Goal: Information Seeking & Learning: Learn about a topic

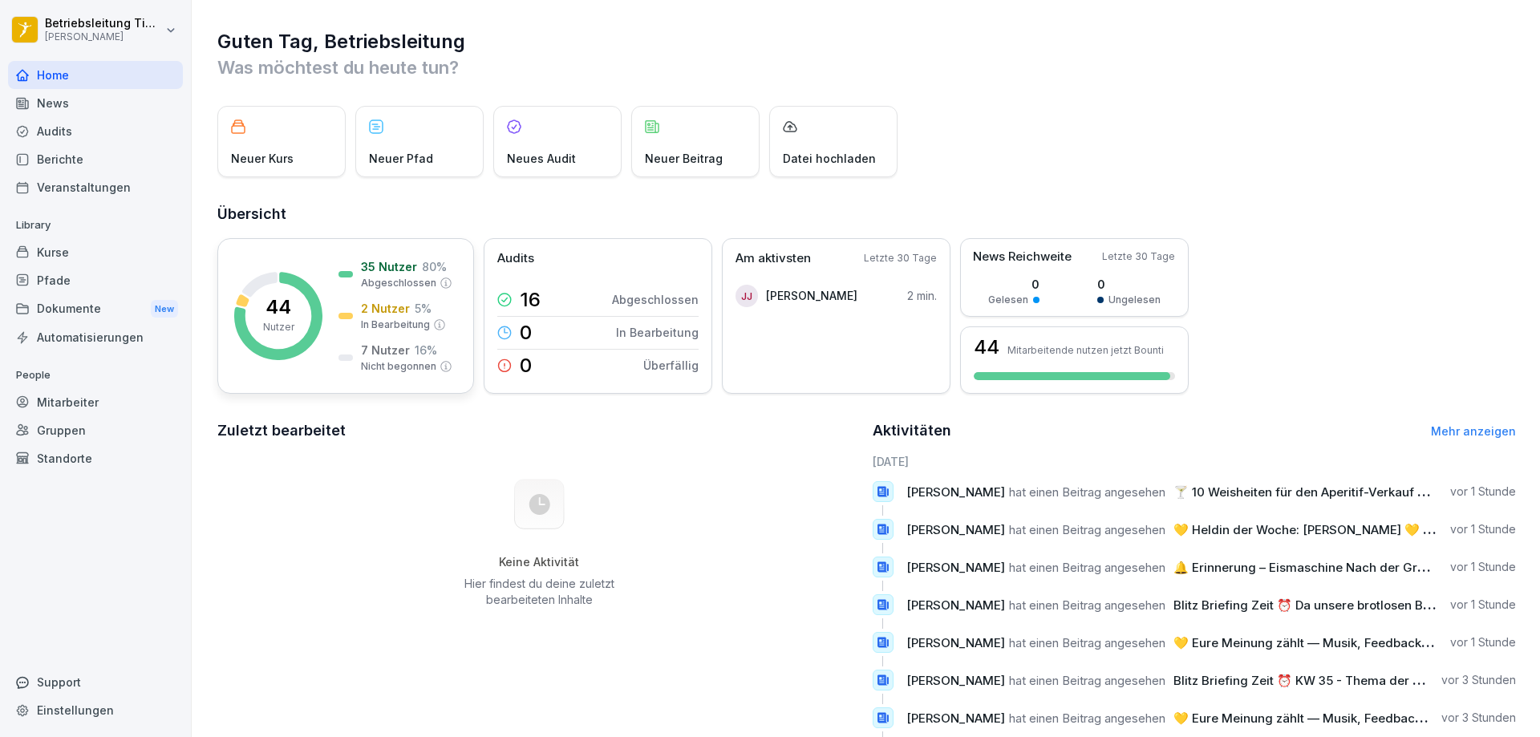
click at [287, 320] on p "Nutzer" at bounding box center [278, 327] width 31 height 14
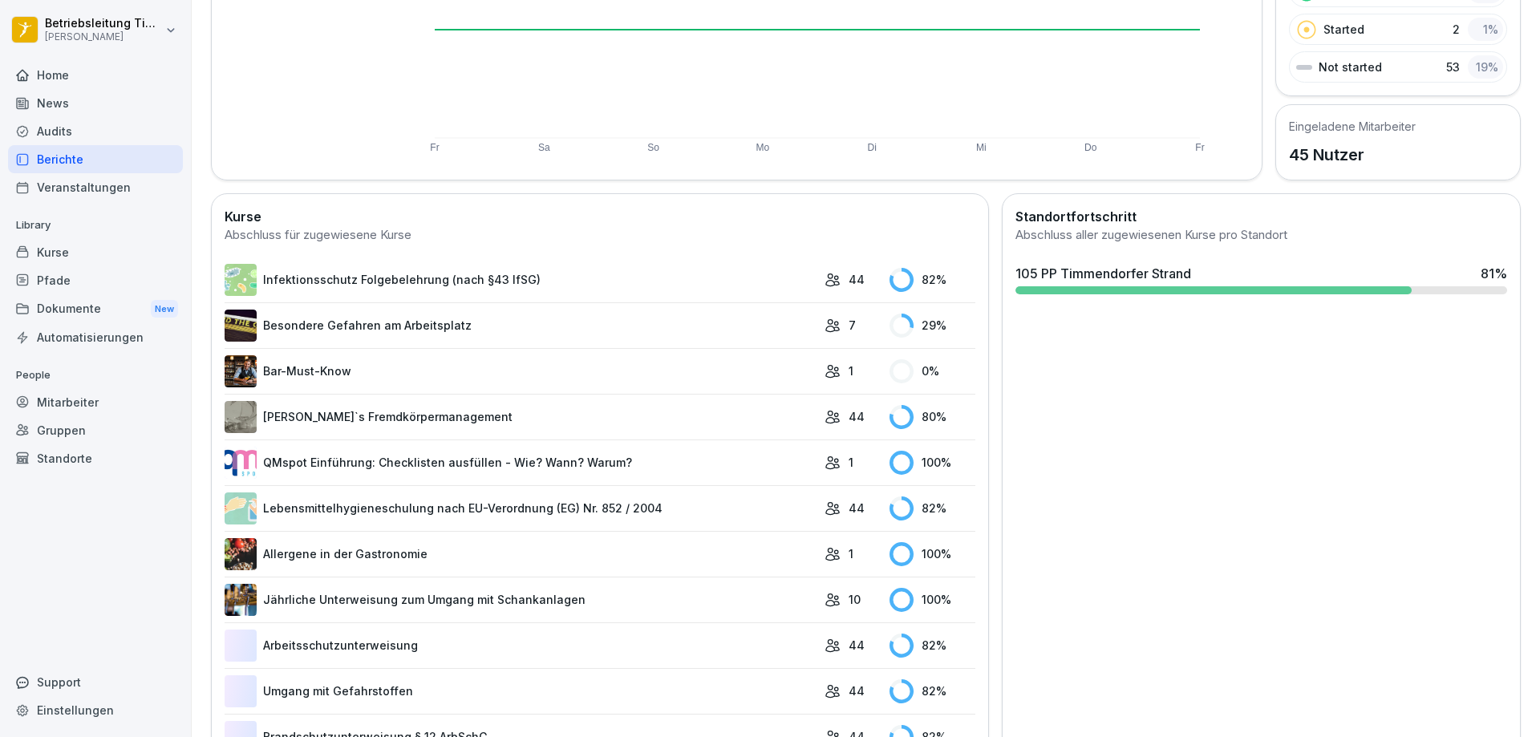
scroll to position [334, 0]
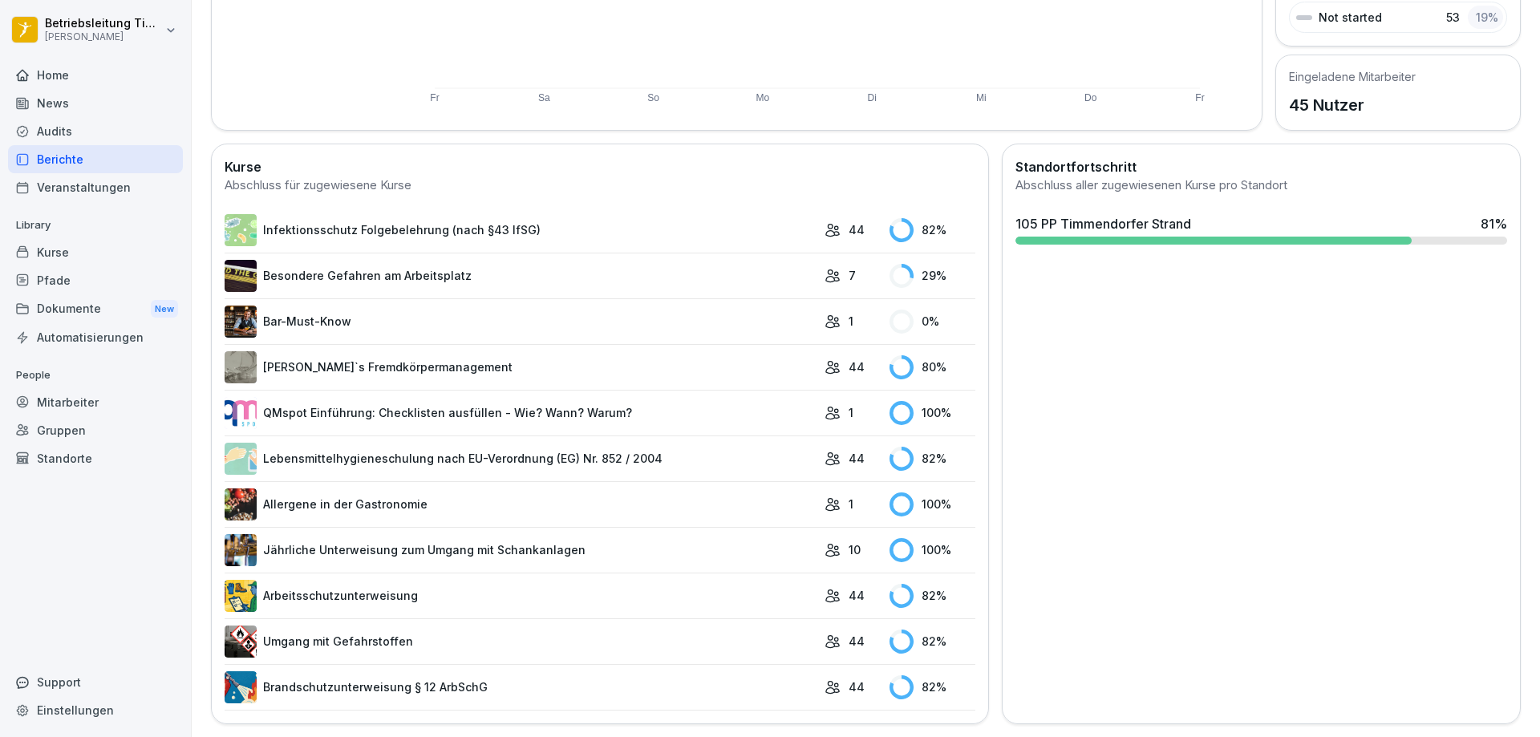
click at [301, 218] on link "Infektionsschutz Folgebelehrung (nach §43 IfSG)" at bounding box center [521, 230] width 592 height 32
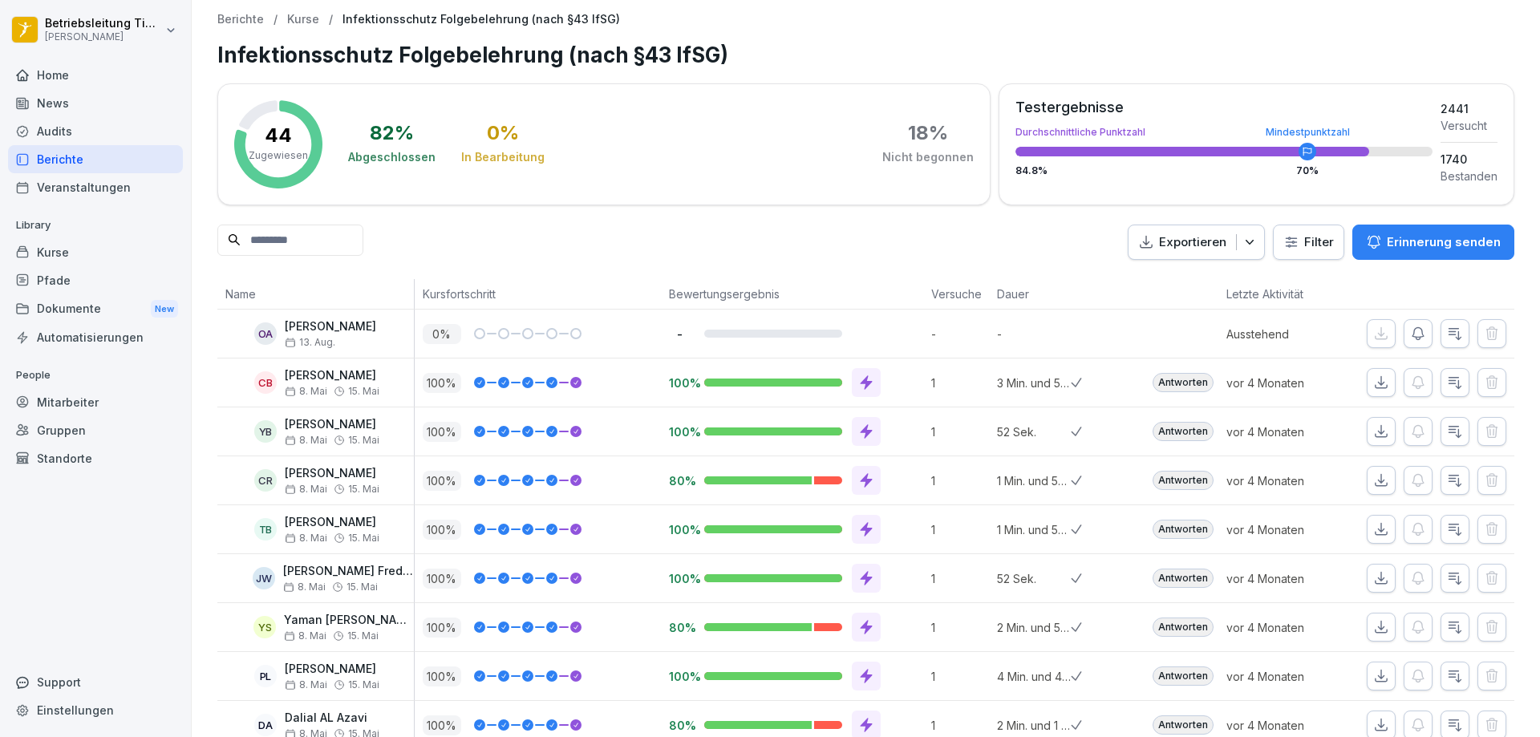
click at [298, 15] on p "Kurse" at bounding box center [303, 20] width 32 height 14
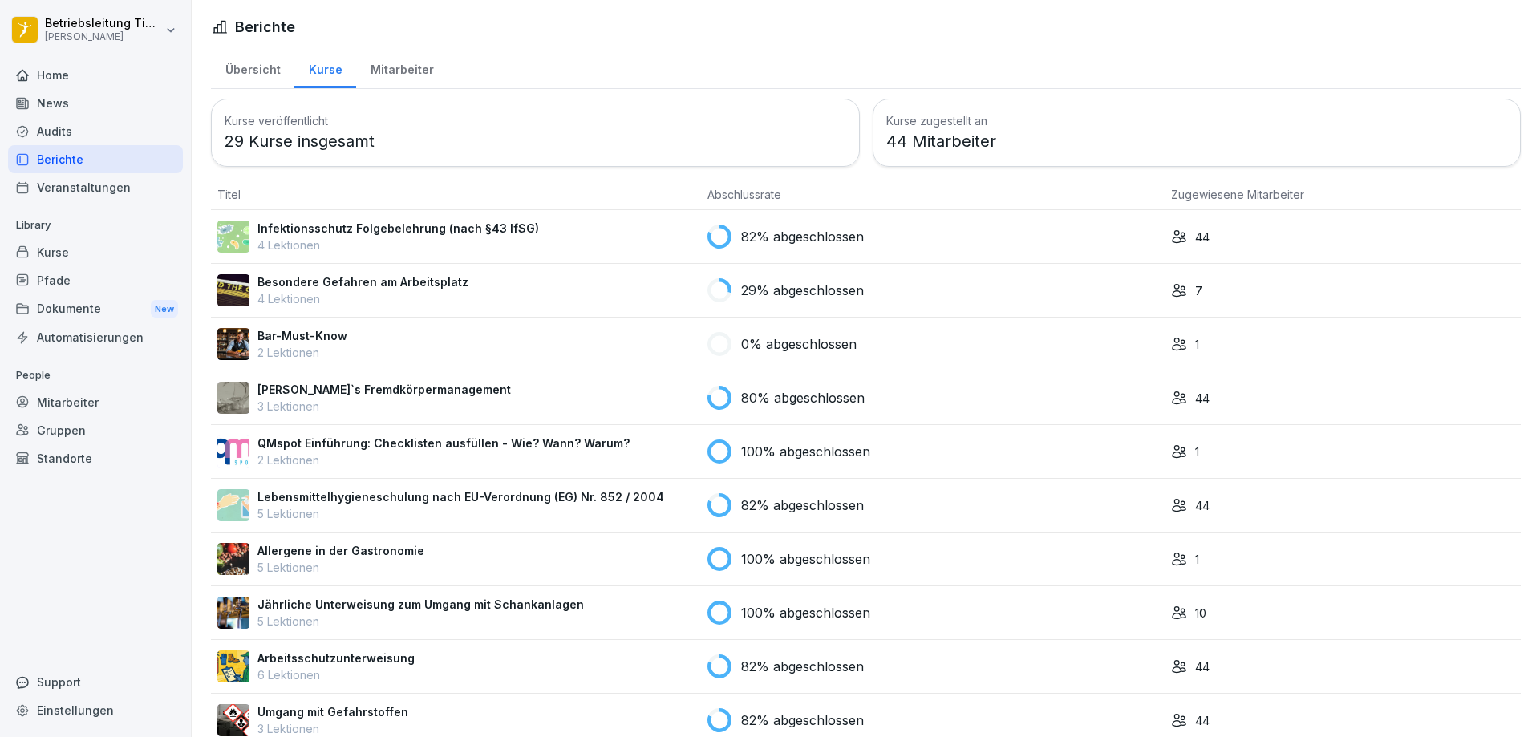
click at [353, 279] on p "Besondere Gefahren am Arbeitsplatz" at bounding box center [363, 282] width 211 height 17
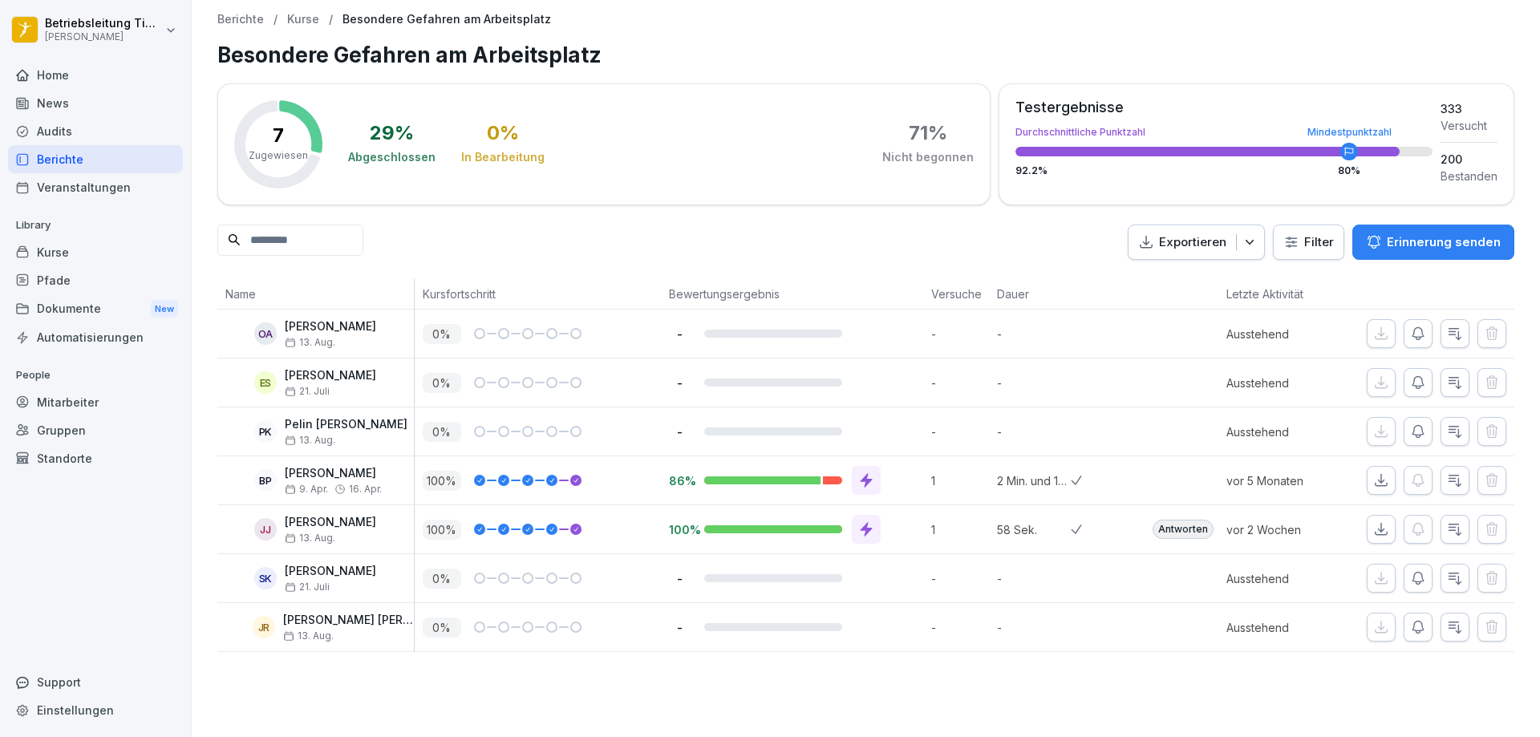
click at [298, 21] on p "Kurse" at bounding box center [303, 20] width 32 height 14
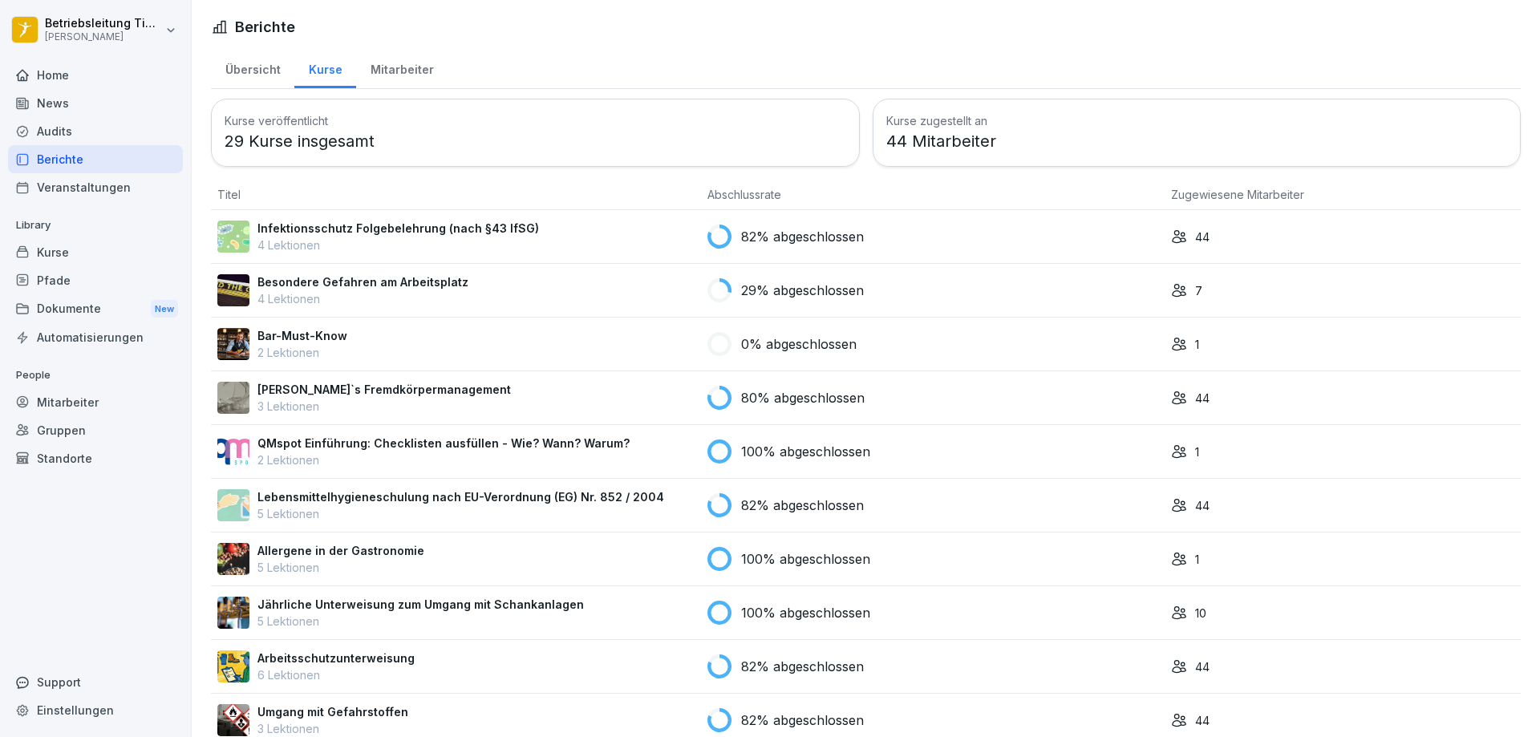
click at [294, 335] on p "Bar-Must-Know" at bounding box center [303, 335] width 90 height 17
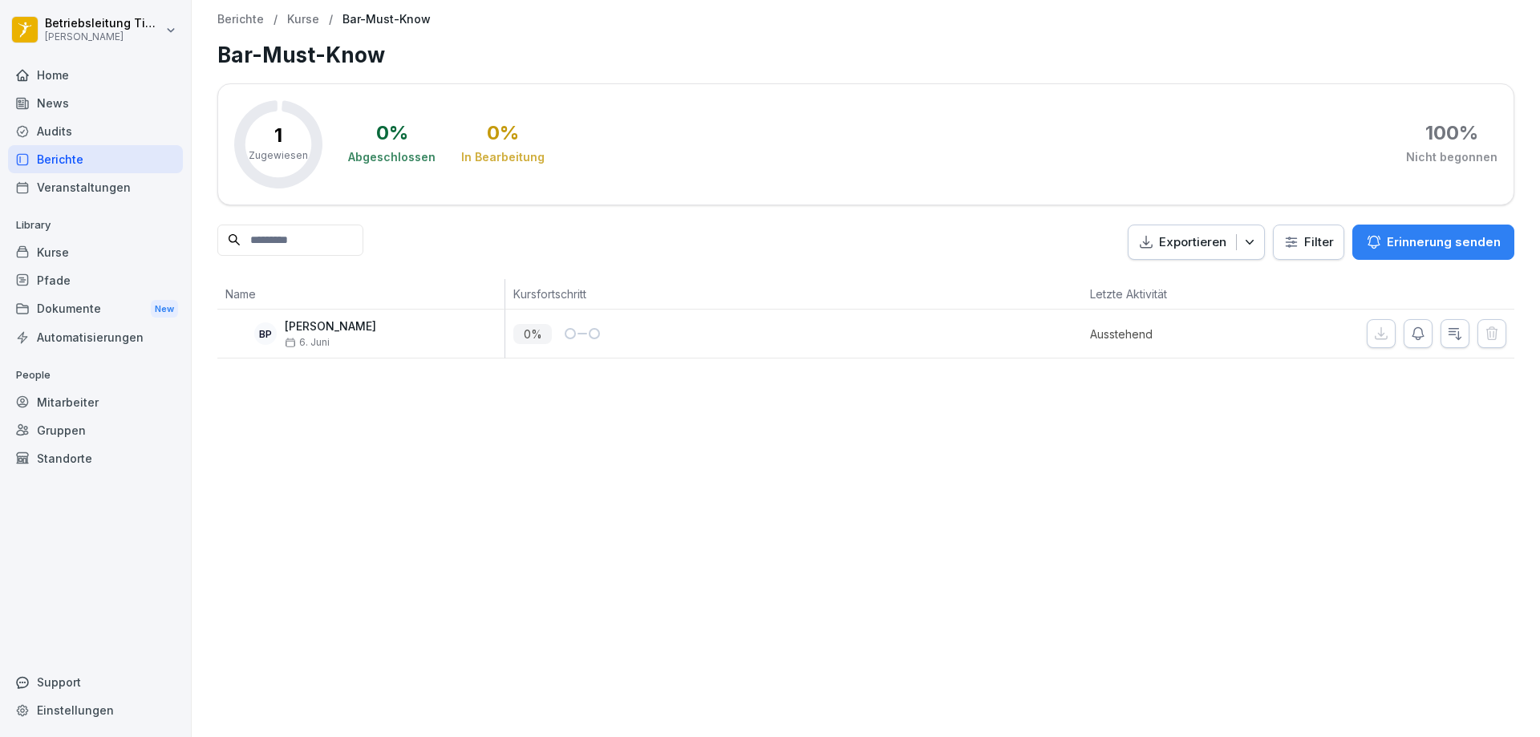
click at [300, 18] on p "Kurse" at bounding box center [303, 20] width 32 height 14
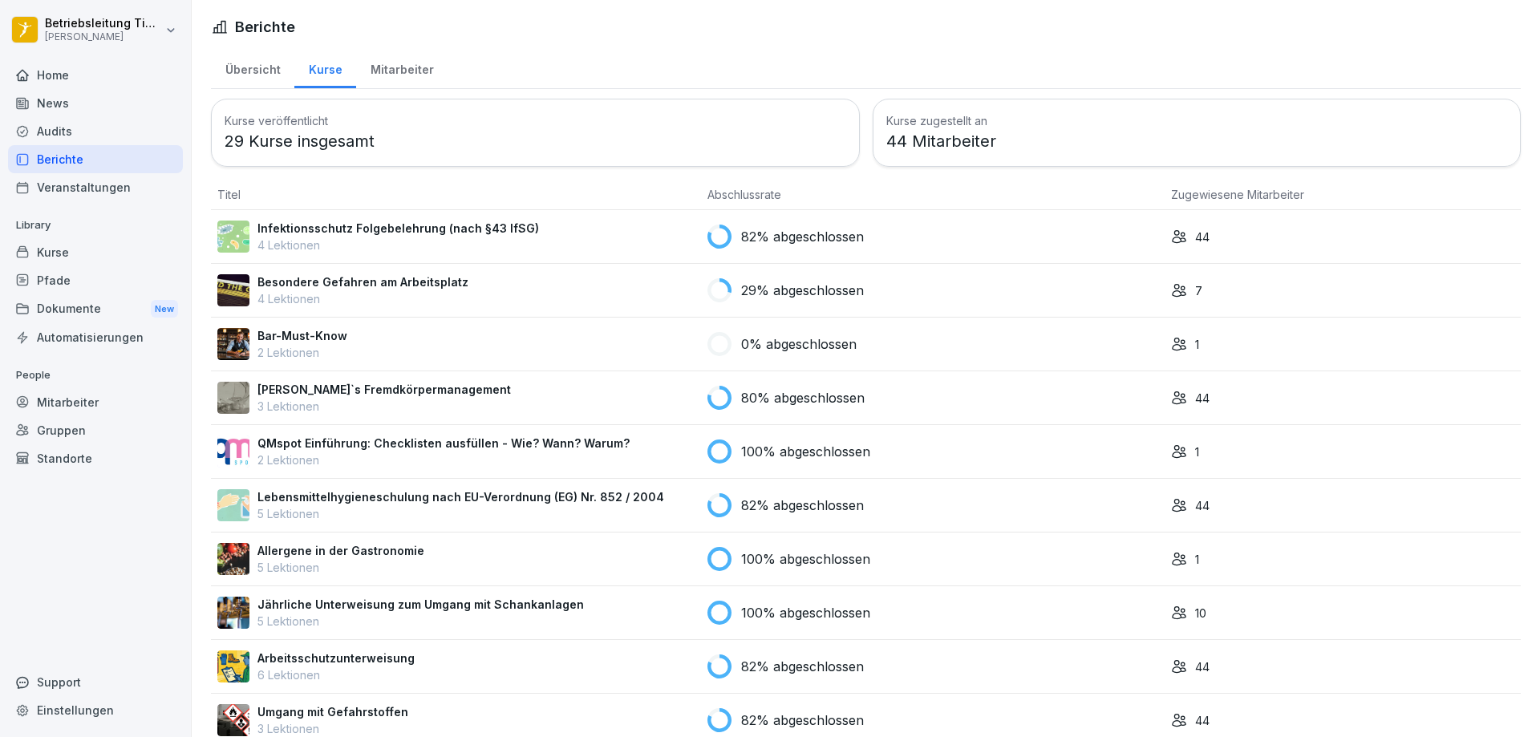
click at [355, 391] on p "[PERSON_NAME]`s Fremdkörpermanagement" at bounding box center [385, 389] width 254 height 17
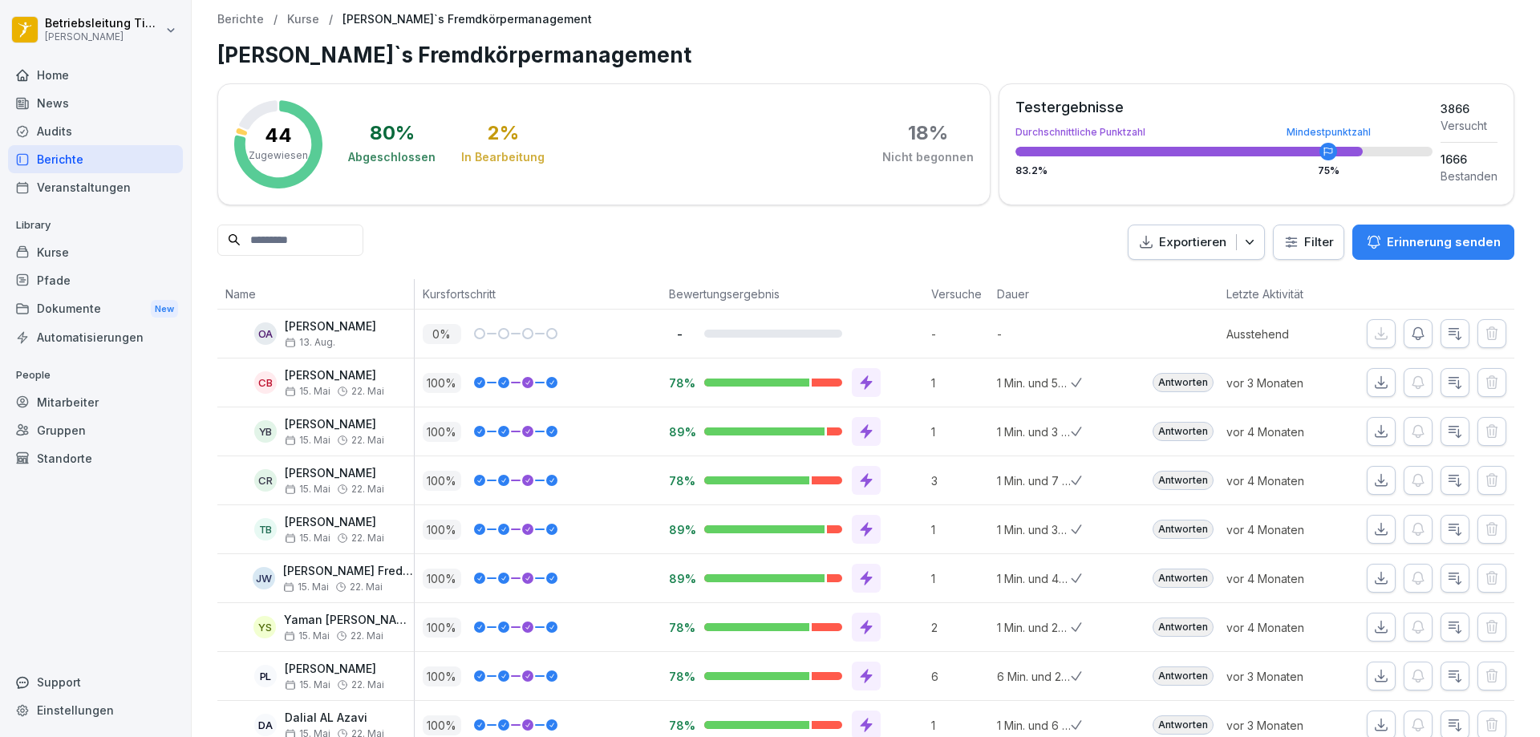
click at [306, 18] on p "Kurse" at bounding box center [303, 20] width 32 height 14
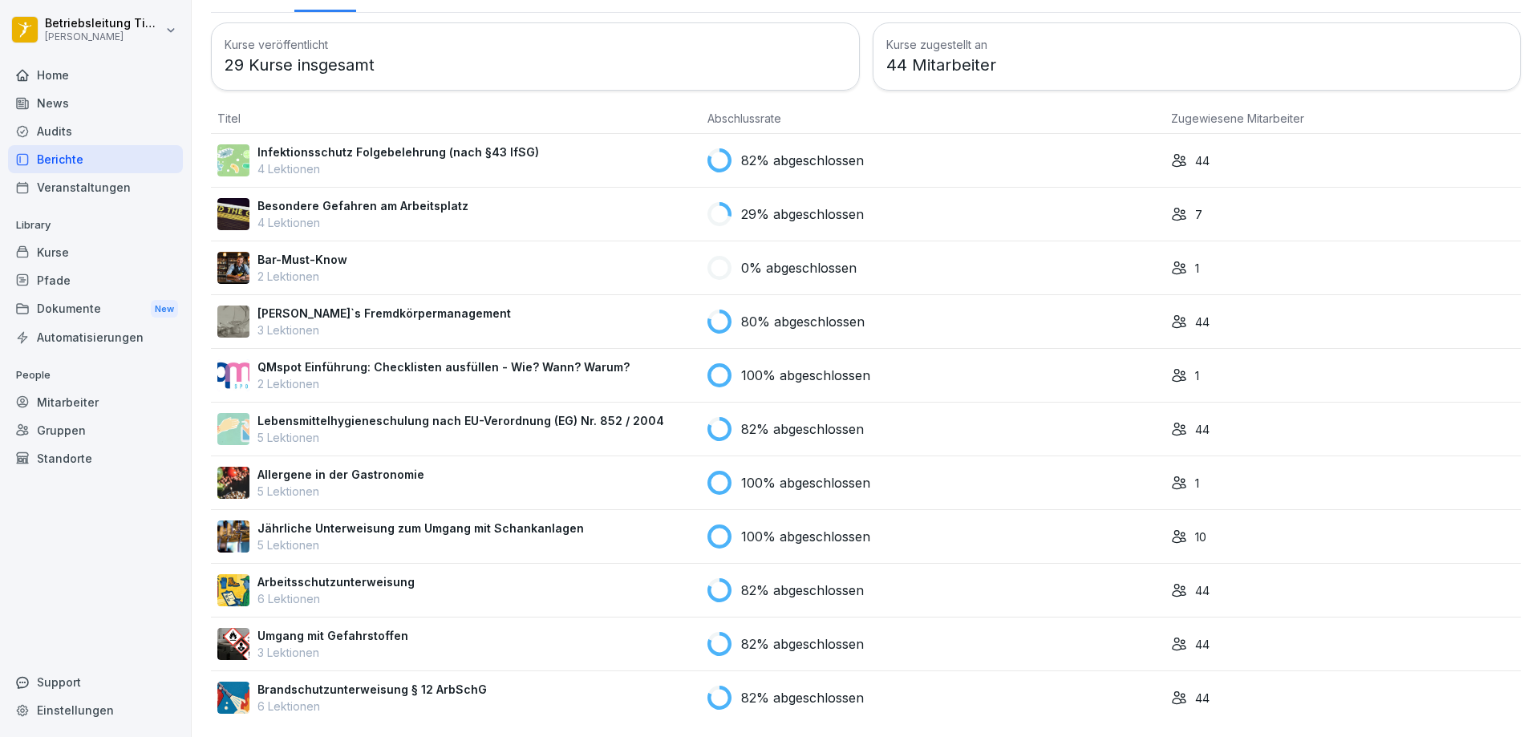
scroll to position [88, 0]
click at [347, 681] on p "Brandschutzunterweisung § 12 ArbSchG" at bounding box center [372, 689] width 229 height 17
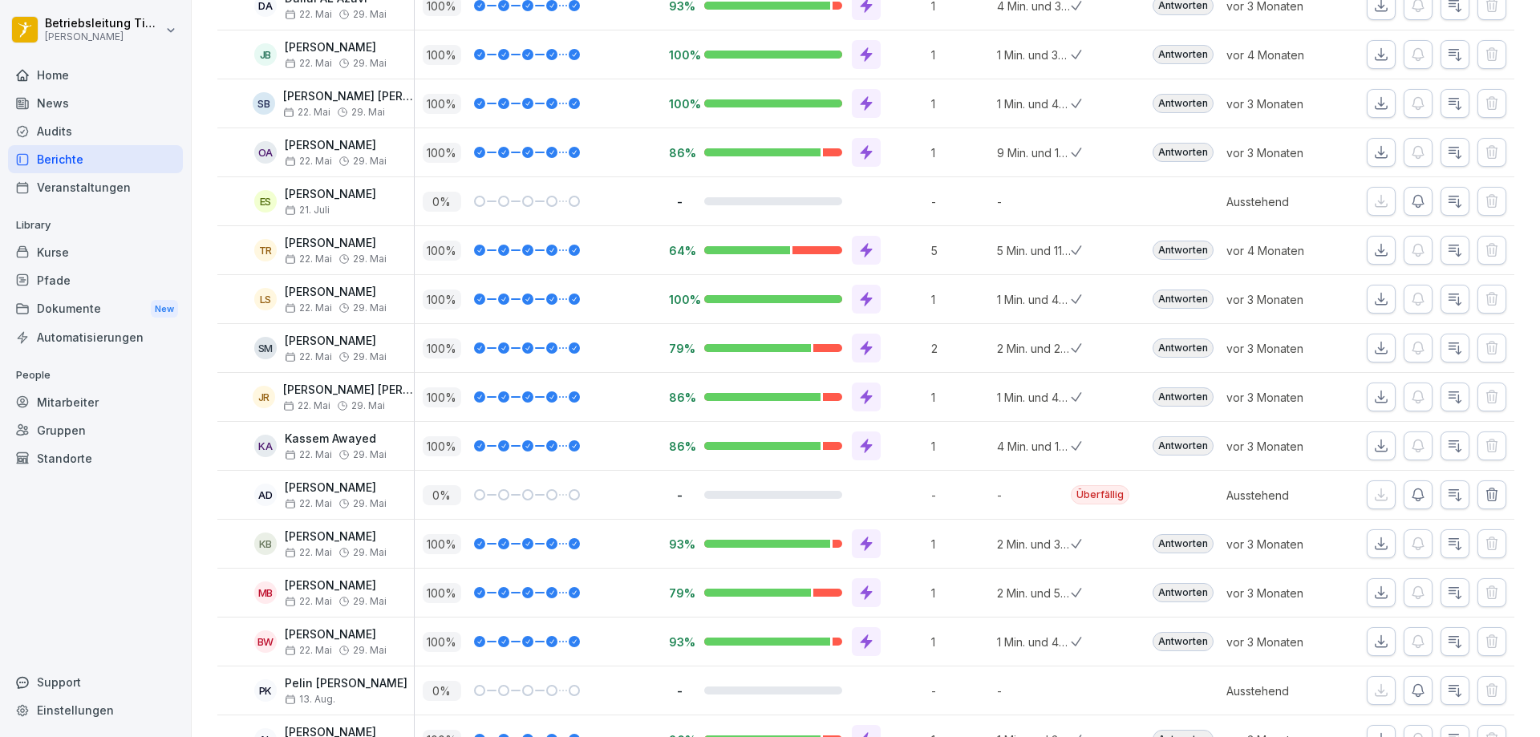
scroll to position [238, 0]
